Goal: Check status: Check status

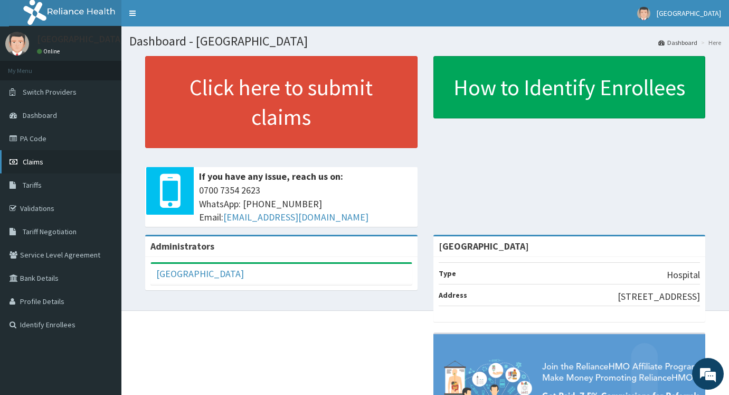
click at [39, 163] on span "Claims" at bounding box center [33, 162] width 21 height 10
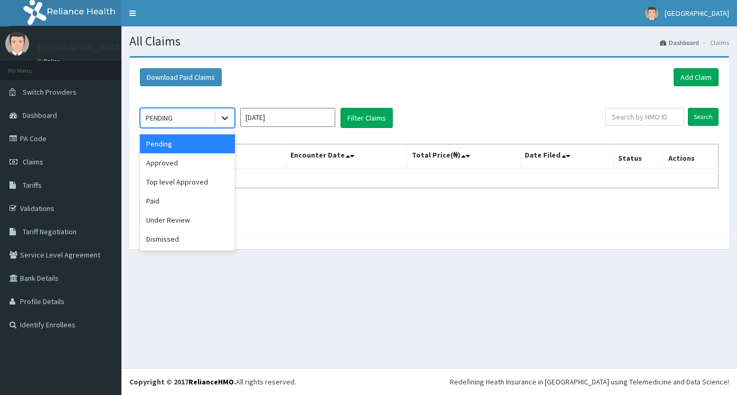
click at [226, 120] on icon at bounding box center [225, 117] width 11 height 11
click at [184, 197] on div "Paid" at bounding box center [187, 200] width 95 height 19
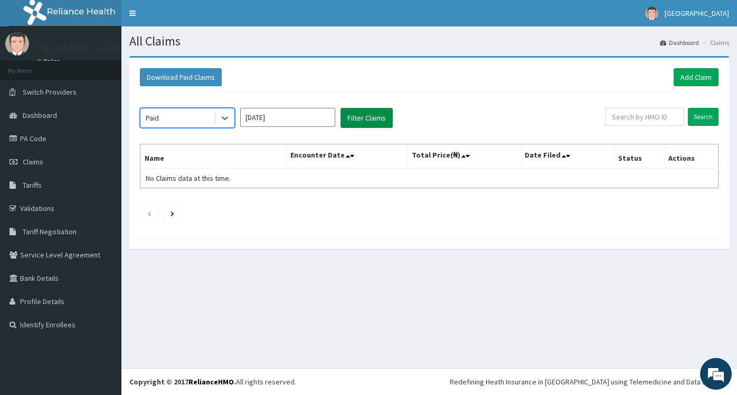
click at [356, 115] on button "Filter Claims" at bounding box center [367, 118] width 52 height 20
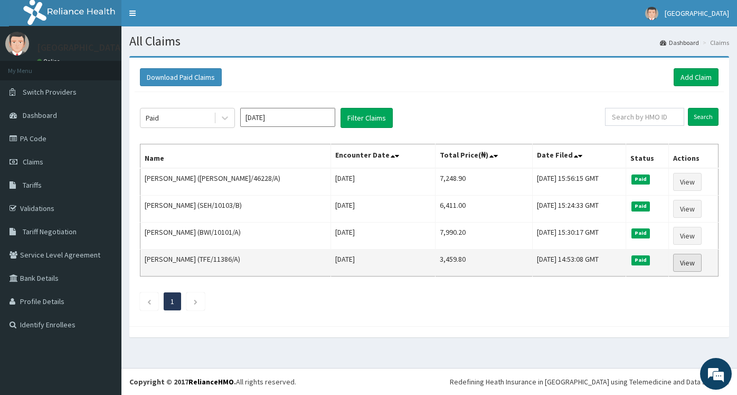
click at [682, 264] on link "View" at bounding box center [687, 262] width 29 height 18
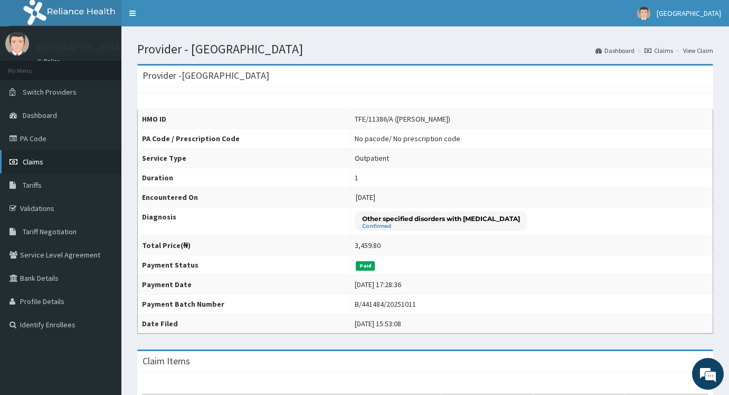
click at [34, 162] on span "Claims" at bounding box center [33, 162] width 21 height 10
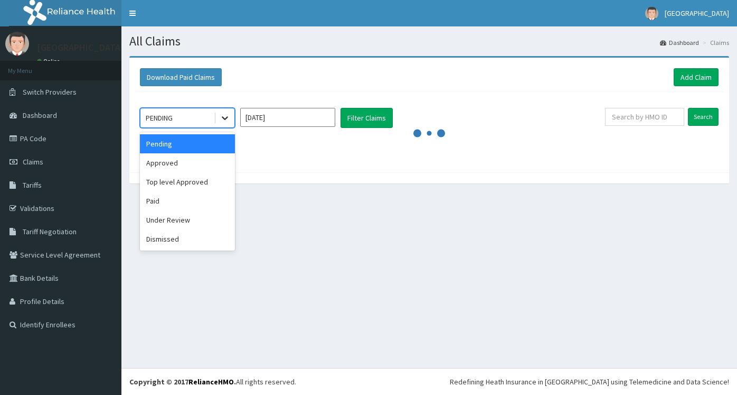
click at [224, 123] on icon at bounding box center [225, 117] width 11 height 11
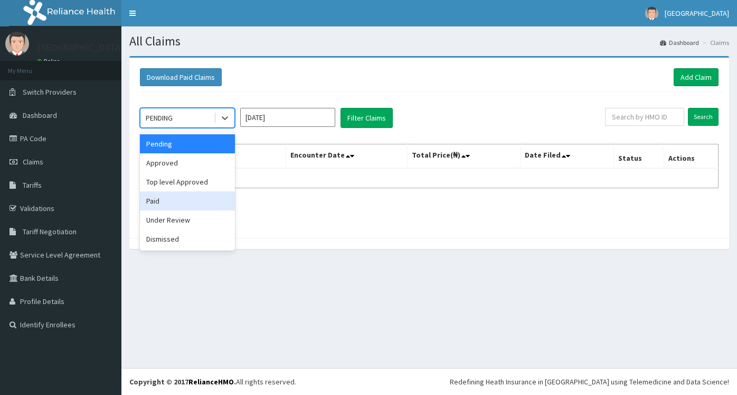
click at [196, 200] on div "Paid" at bounding box center [187, 200] width 95 height 19
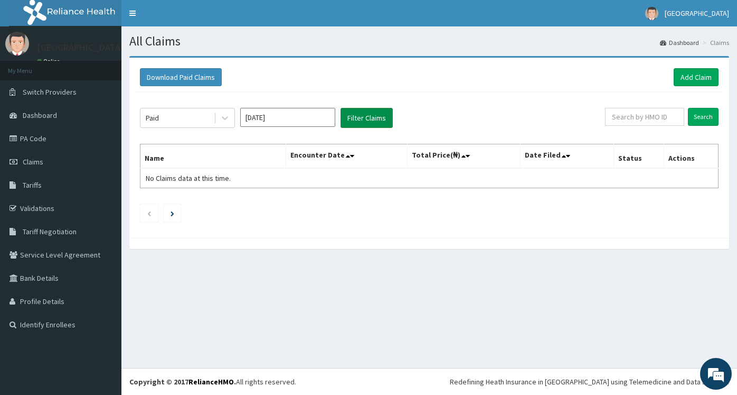
click at [371, 114] on button "Filter Claims" at bounding box center [367, 118] width 52 height 20
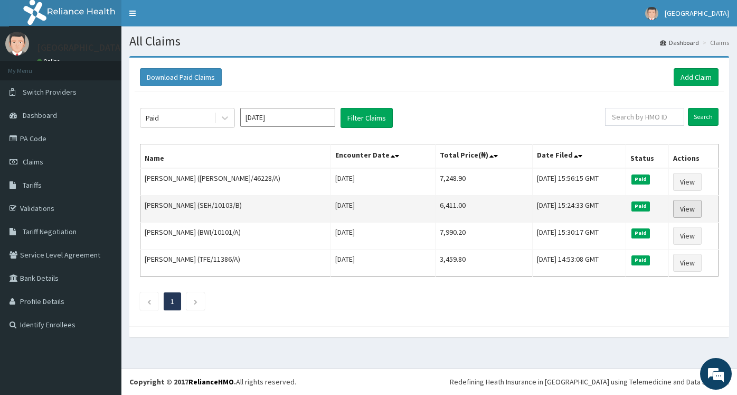
click at [678, 209] on link "View" at bounding box center [687, 209] width 29 height 18
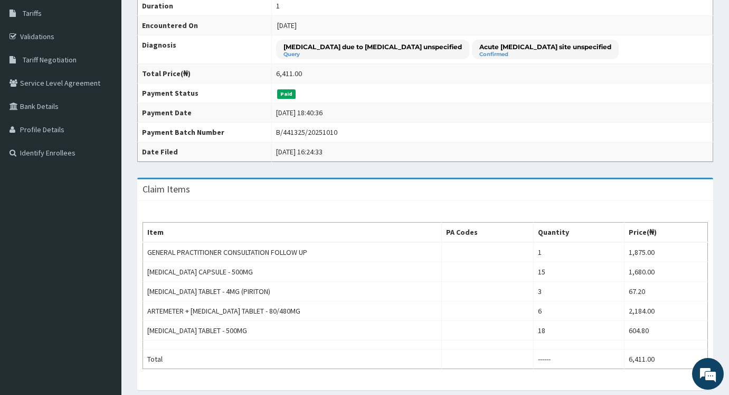
scroll to position [106, 0]
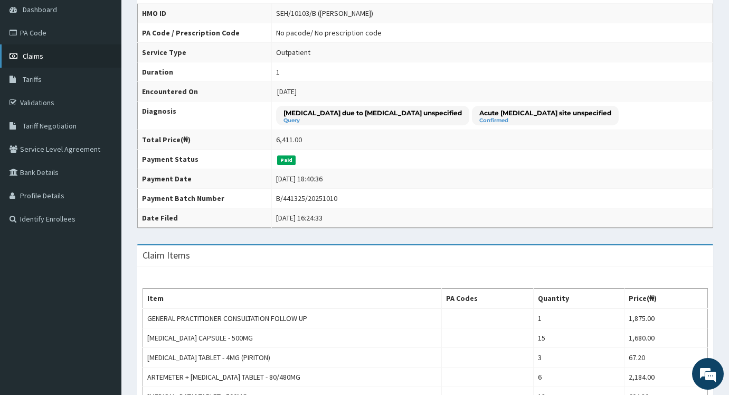
click at [44, 58] on link "Claims" at bounding box center [60, 55] width 121 height 23
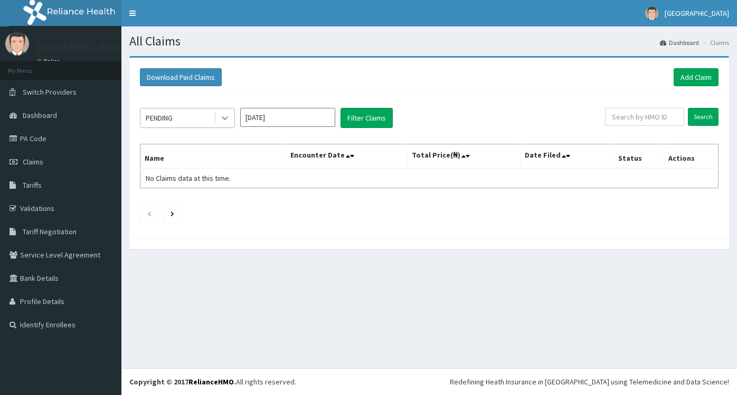
click at [225, 121] on icon at bounding box center [225, 117] width 11 height 11
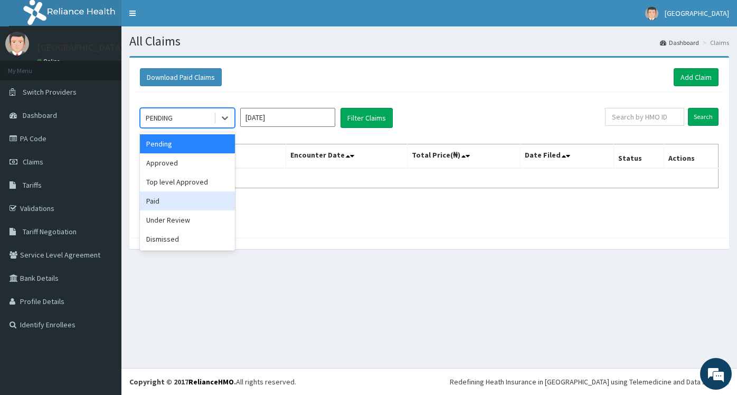
click at [179, 197] on div "Paid" at bounding box center [187, 200] width 95 height 19
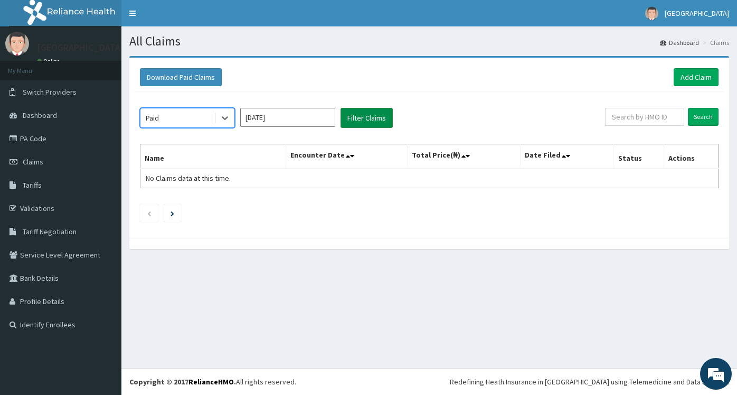
click at [364, 116] on button "Filter Claims" at bounding box center [367, 118] width 52 height 20
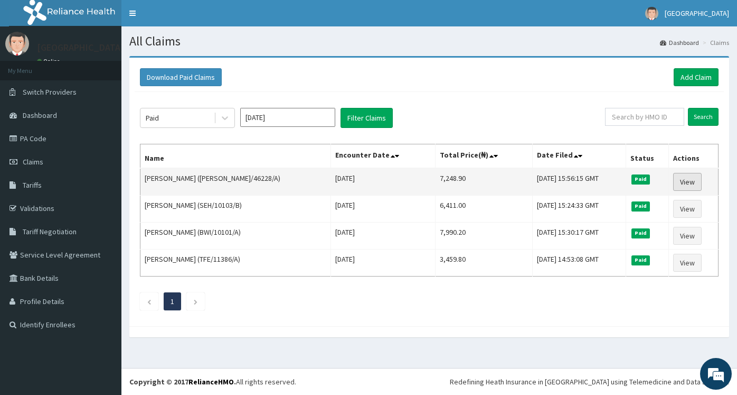
click at [689, 184] on link "View" at bounding box center [687, 182] width 29 height 18
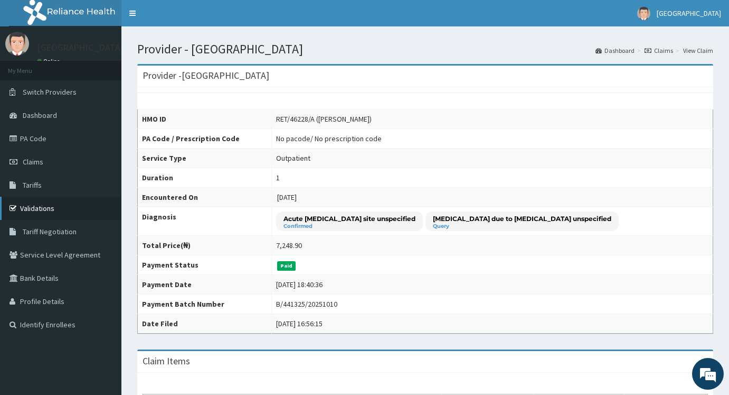
click at [43, 206] on link "Validations" at bounding box center [60, 207] width 121 height 23
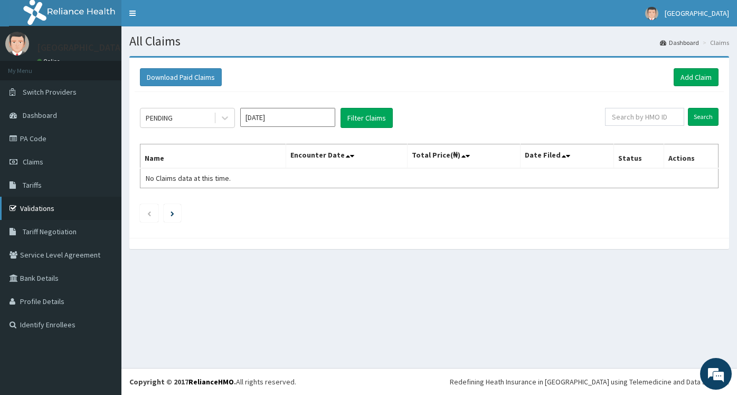
click at [67, 208] on link "Validations" at bounding box center [60, 207] width 121 height 23
